Goal: Check status: Check status

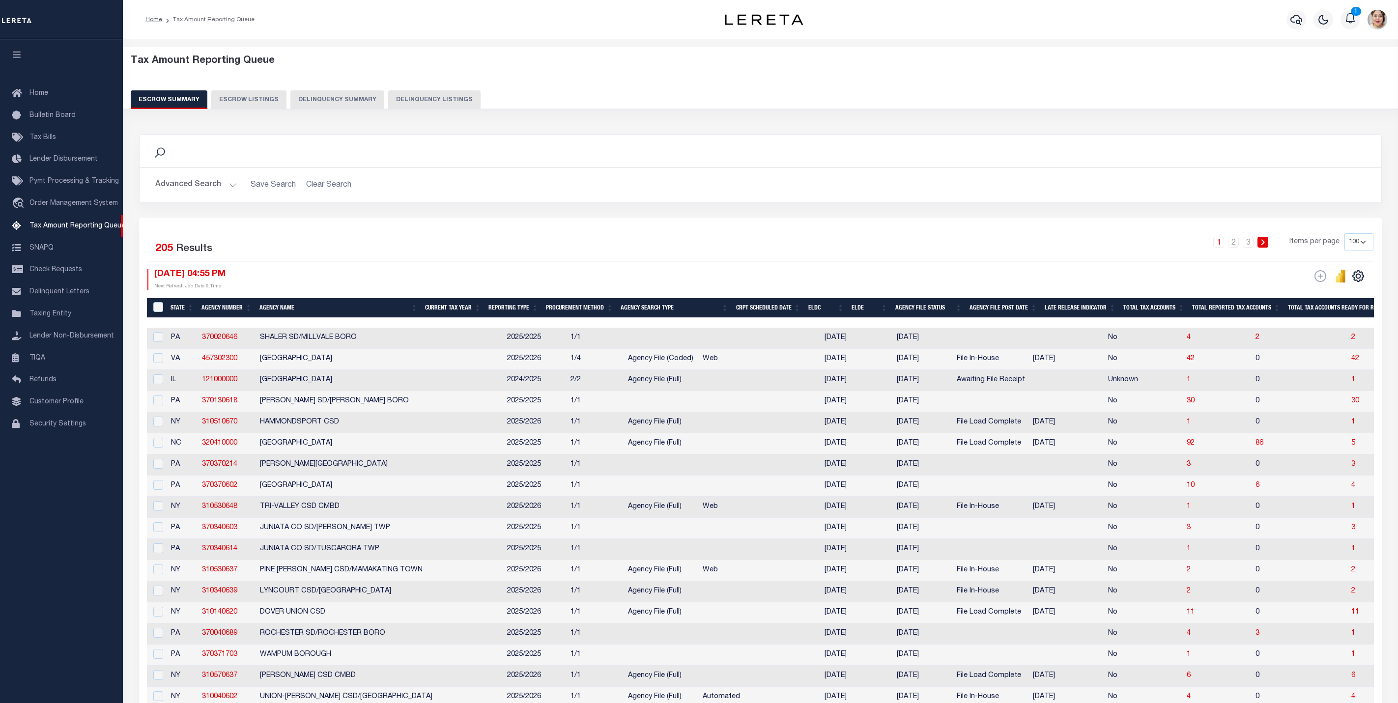
select select
select select "100"
click at [215, 186] on button "Advanced Search" at bounding box center [196, 184] width 82 height 19
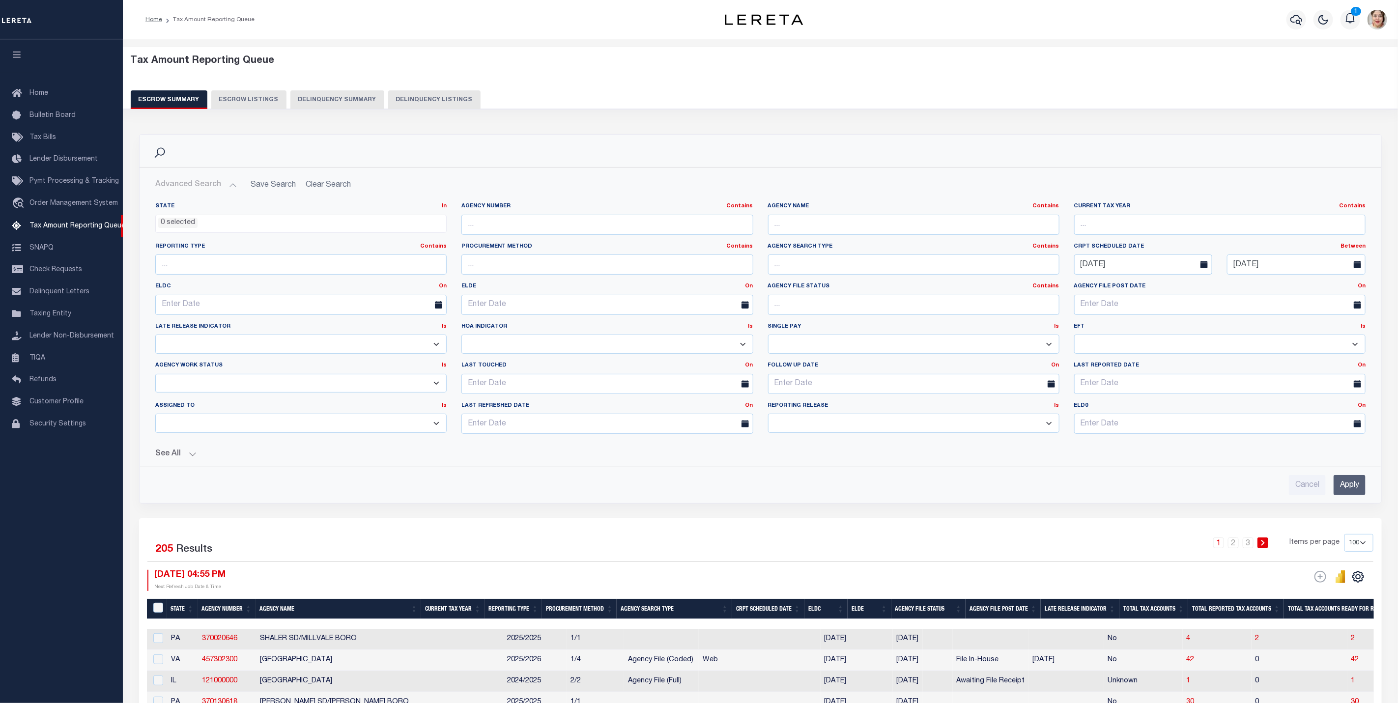
click at [223, 385] on select "New In Progress Pending Agency Follow-up Pending QC Ready for Release Prep for …" at bounding box center [300, 383] width 291 height 19
select select "7"
click at [155, 376] on select "New In Progress Pending Agency Follow-up Pending QC Ready for Release Prep for …" at bounding box center [300, 383] width 291 height 19
click at [1346, 491] on input "Apply" at bounding box center [1350, 485] width 32 height 20
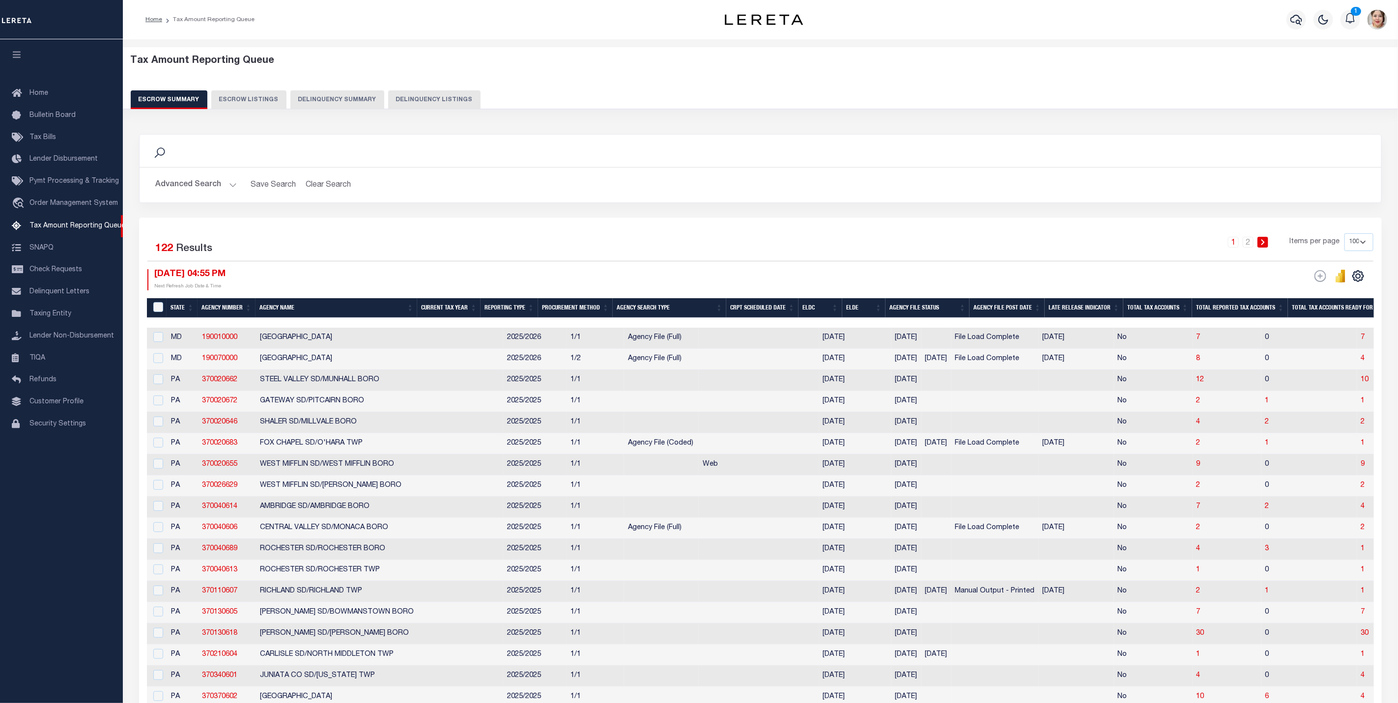
click at [179, 183] on button "Advanced Search" at bounding box center [196, 184] width 82 height 19
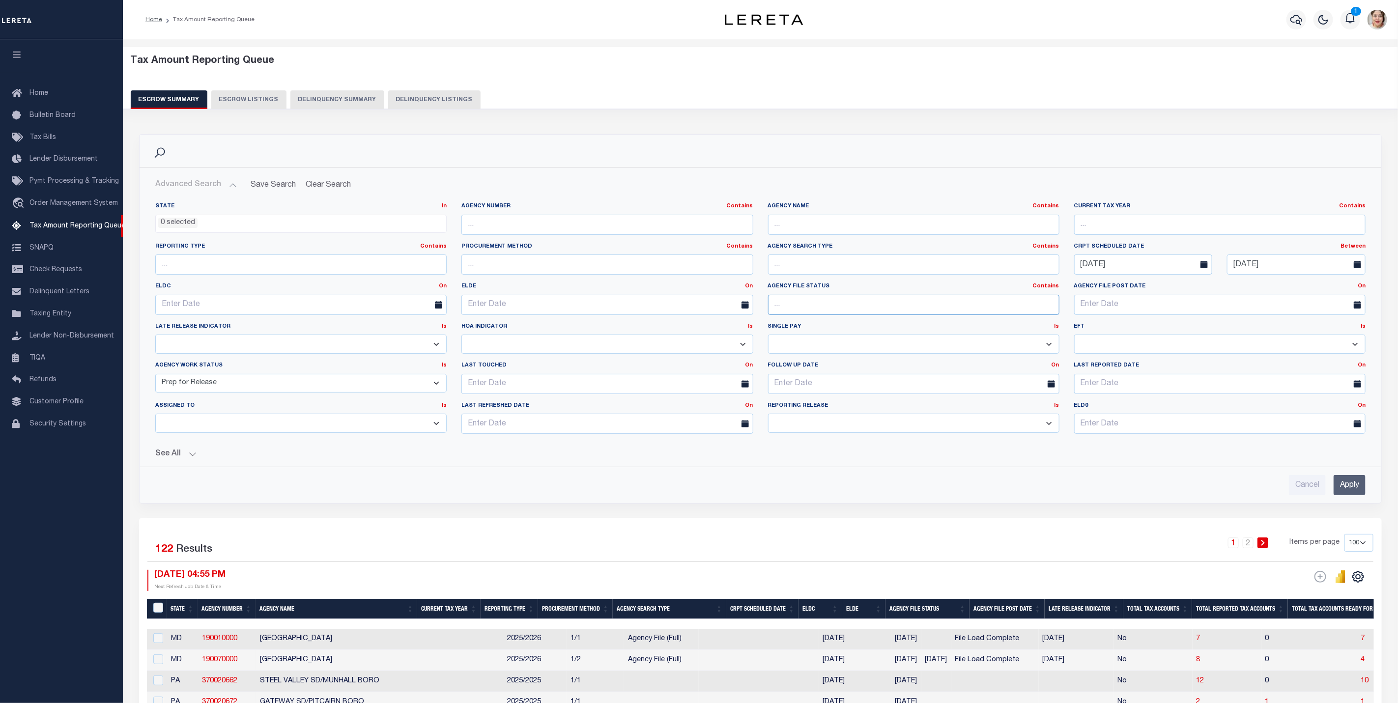
click at [821, 312] on input "text" at bounding box center [913, 305] width 291 height 20
type input "file load complete"
click at [1361, 490] on input "Apply" at bounding box center [1350, 485] width 32 height 20
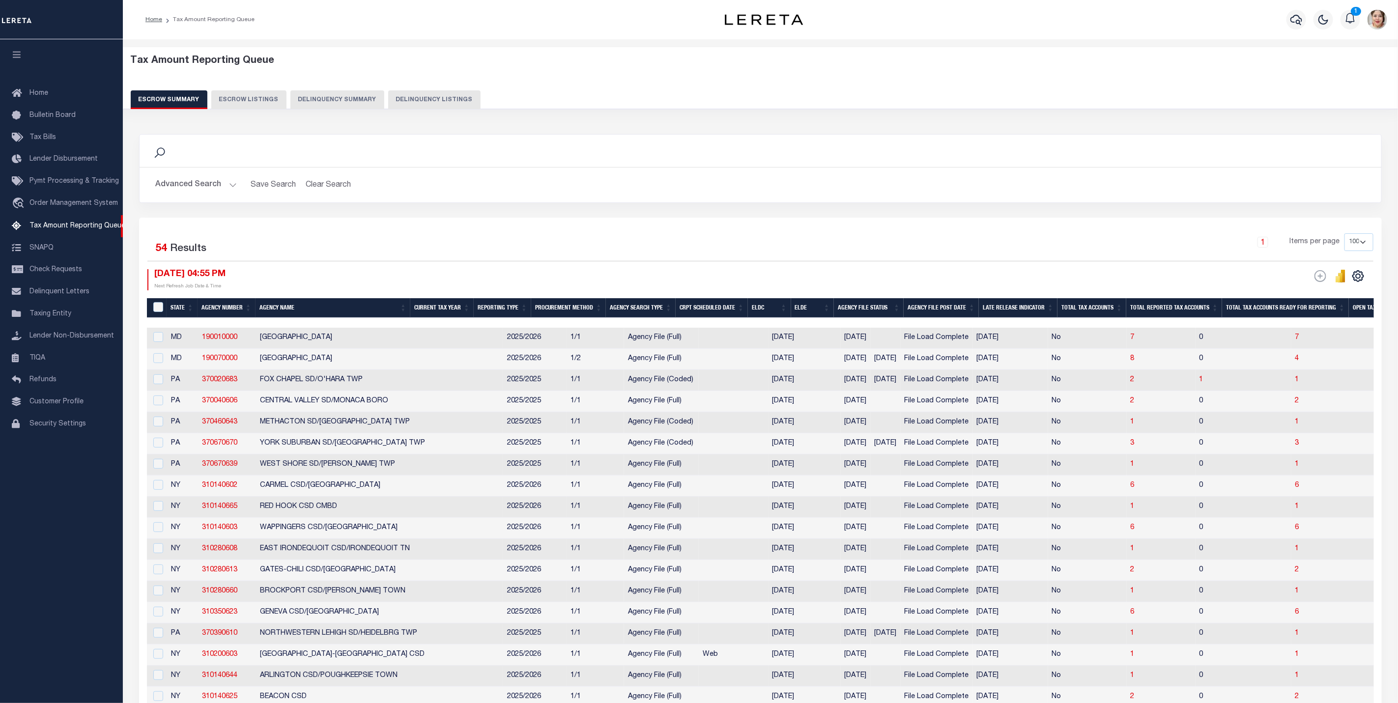
click at [193, 185] on button "Advanced Search" at bounding box center [196, 184] width 82 height 19
